Goal: Information Seeking & Learning: Check status

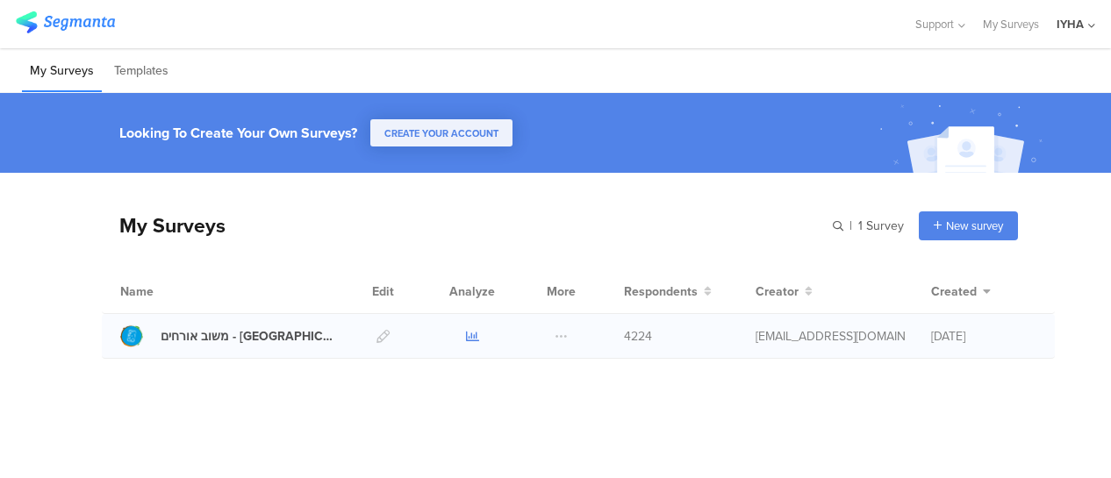
click at [469, 332] on icon at bounding box center [472, 336] width 13 height 13
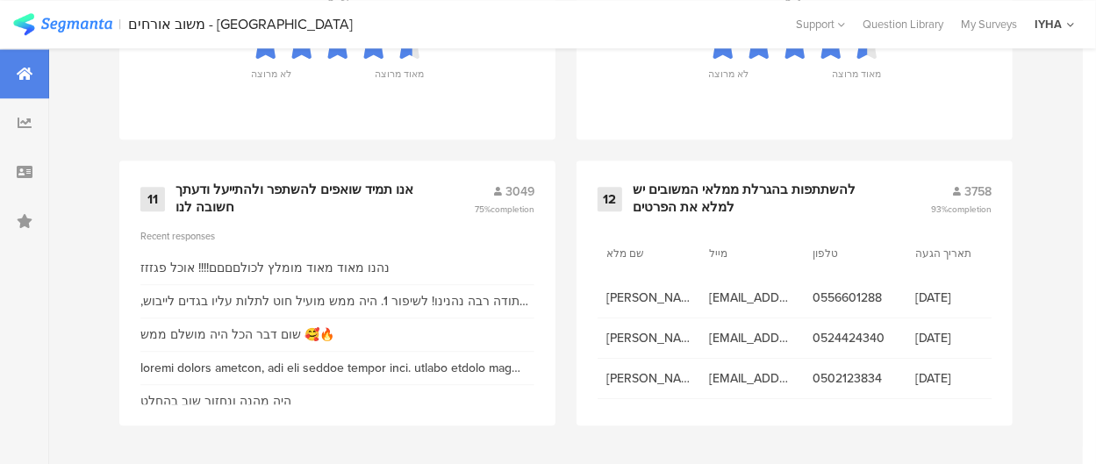
scroll to position [2146, 0]
click at [269, 190] on div "אנו תמיד שואפים להשתפר ולהתייעל ודעתך חשובה לנו" at bounding box center [304, 199] width 256 height 34
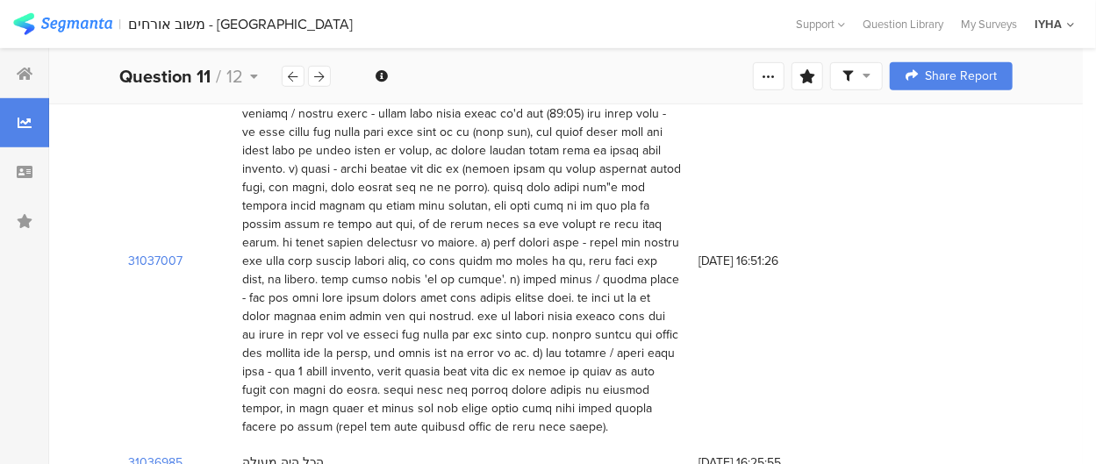
scroll to position [527, 0]
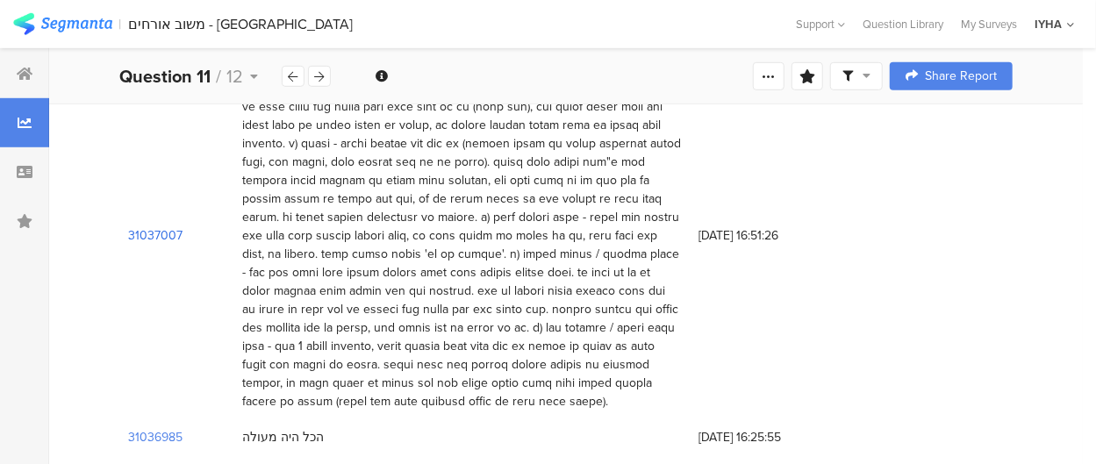
click at [155, 226] on section "31037007" at bounding box center [155, 235] width 54 height 18
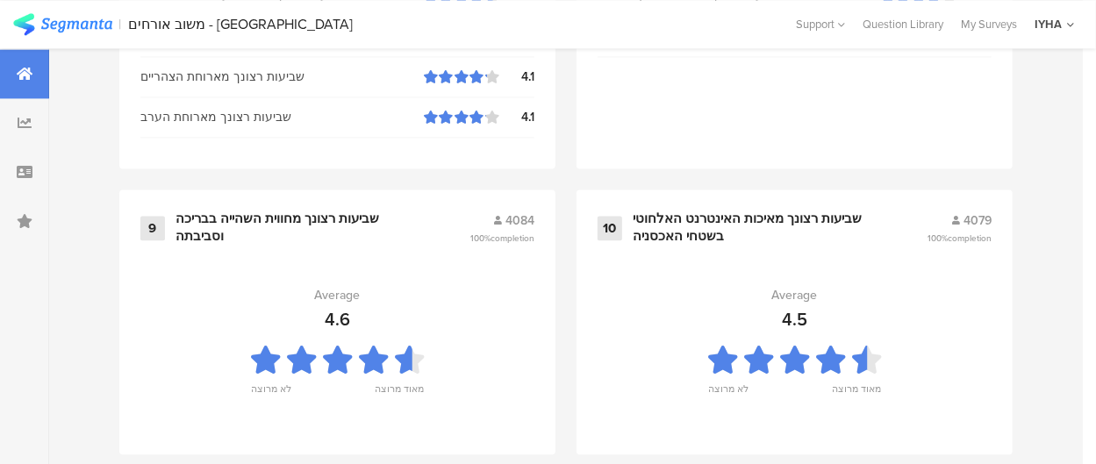
scroll to position [1620, 0]
